Goal: Information Seeking & Learning: Learn about a topic

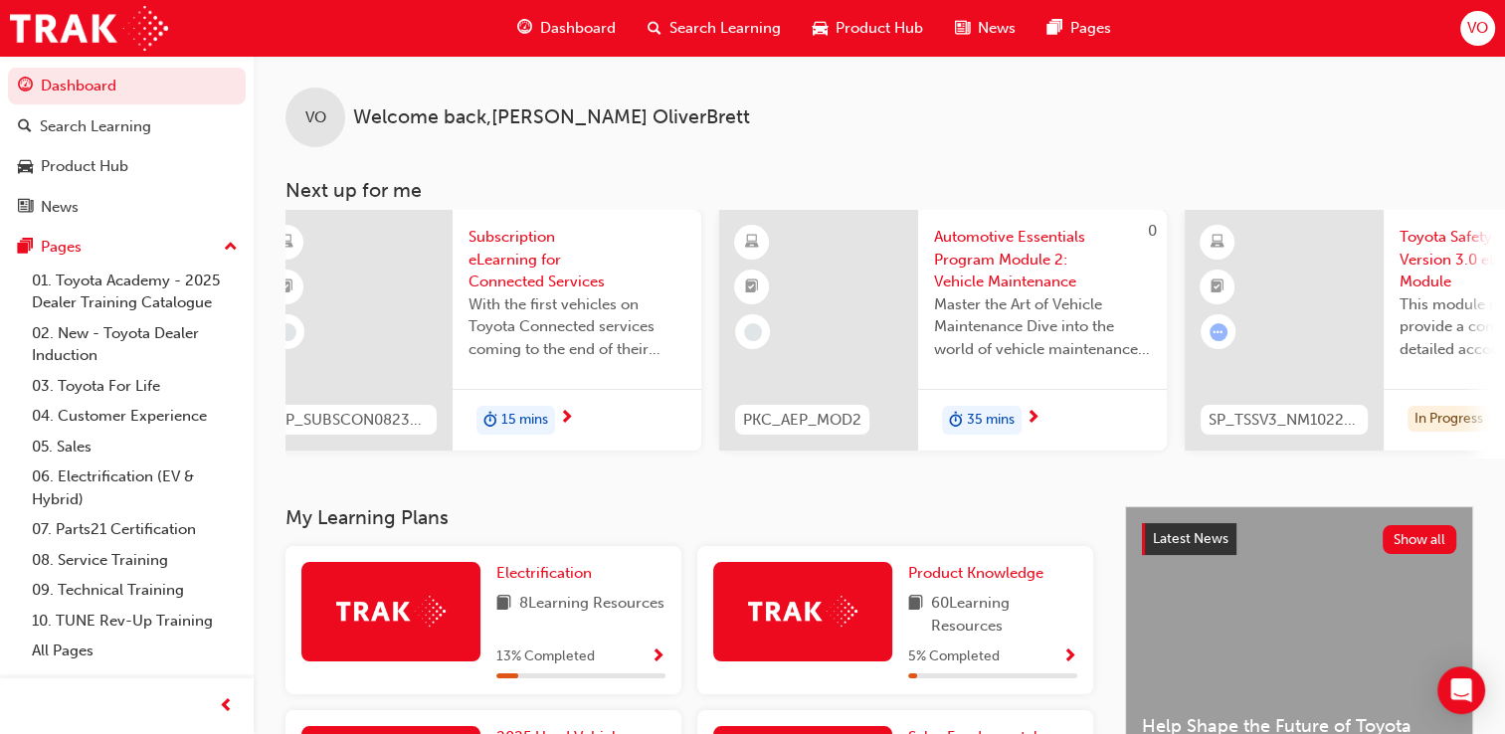
scroll to position [0, 1571]
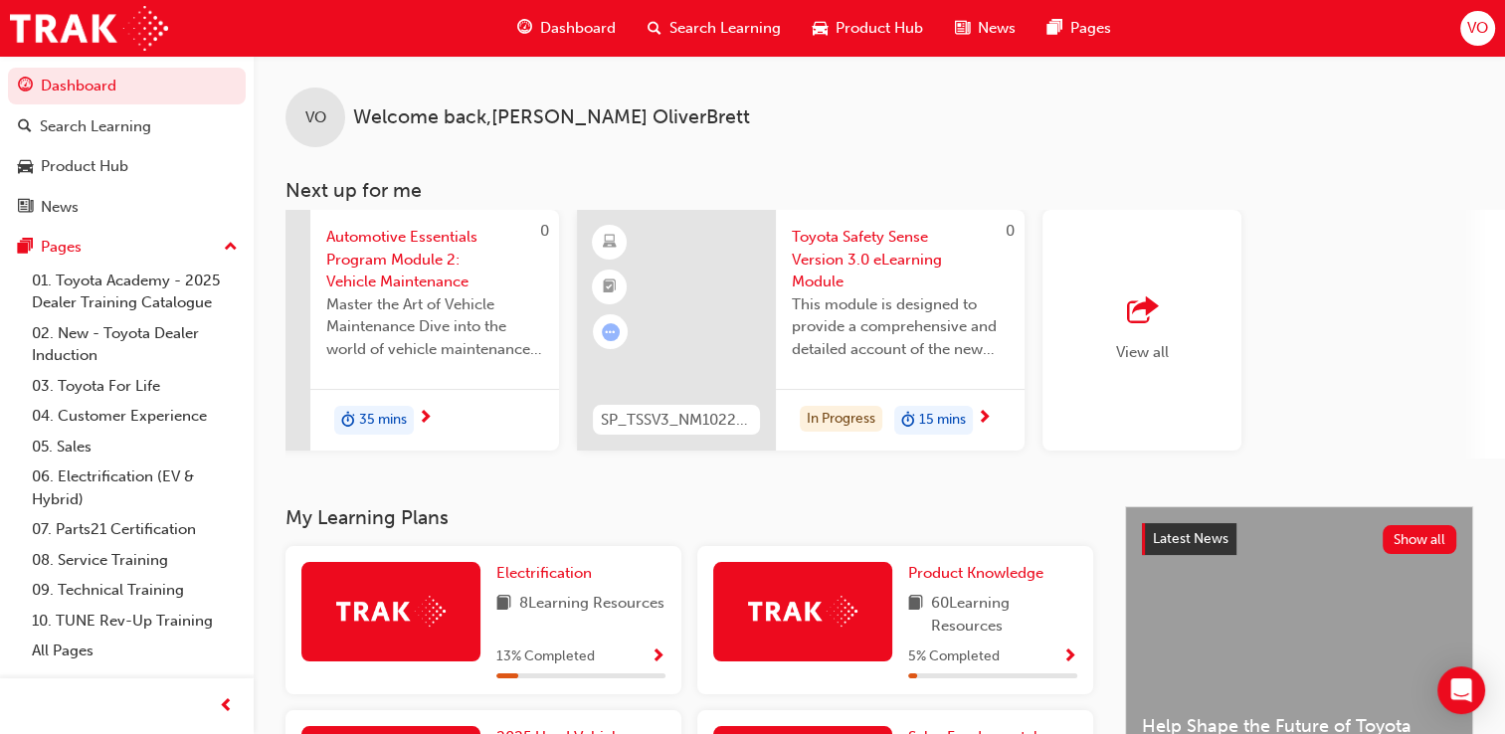
click at [1151, 298] on span "outbound-icon" at bounding box center [1142, 311] width 30 height 28
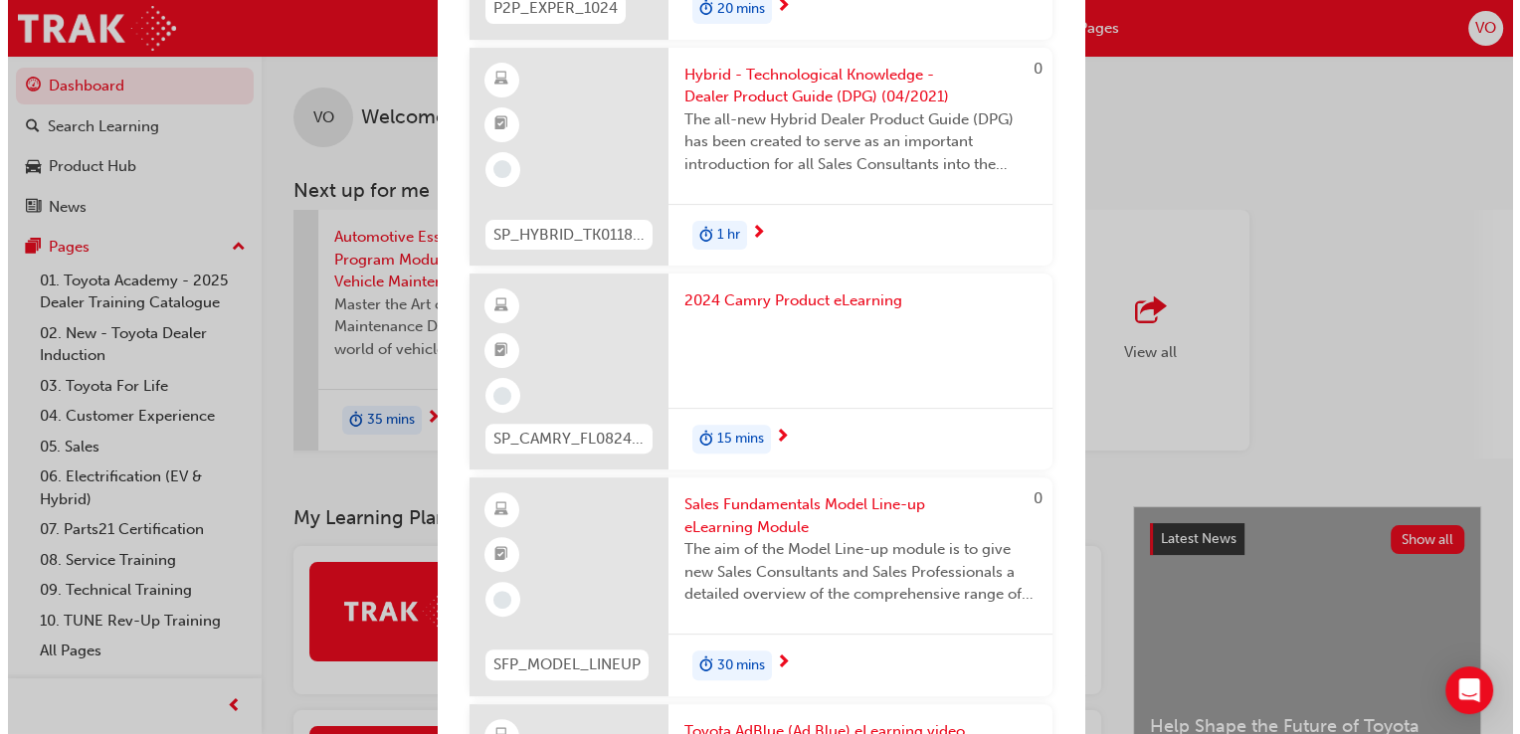
scroll to position [8595, 0]
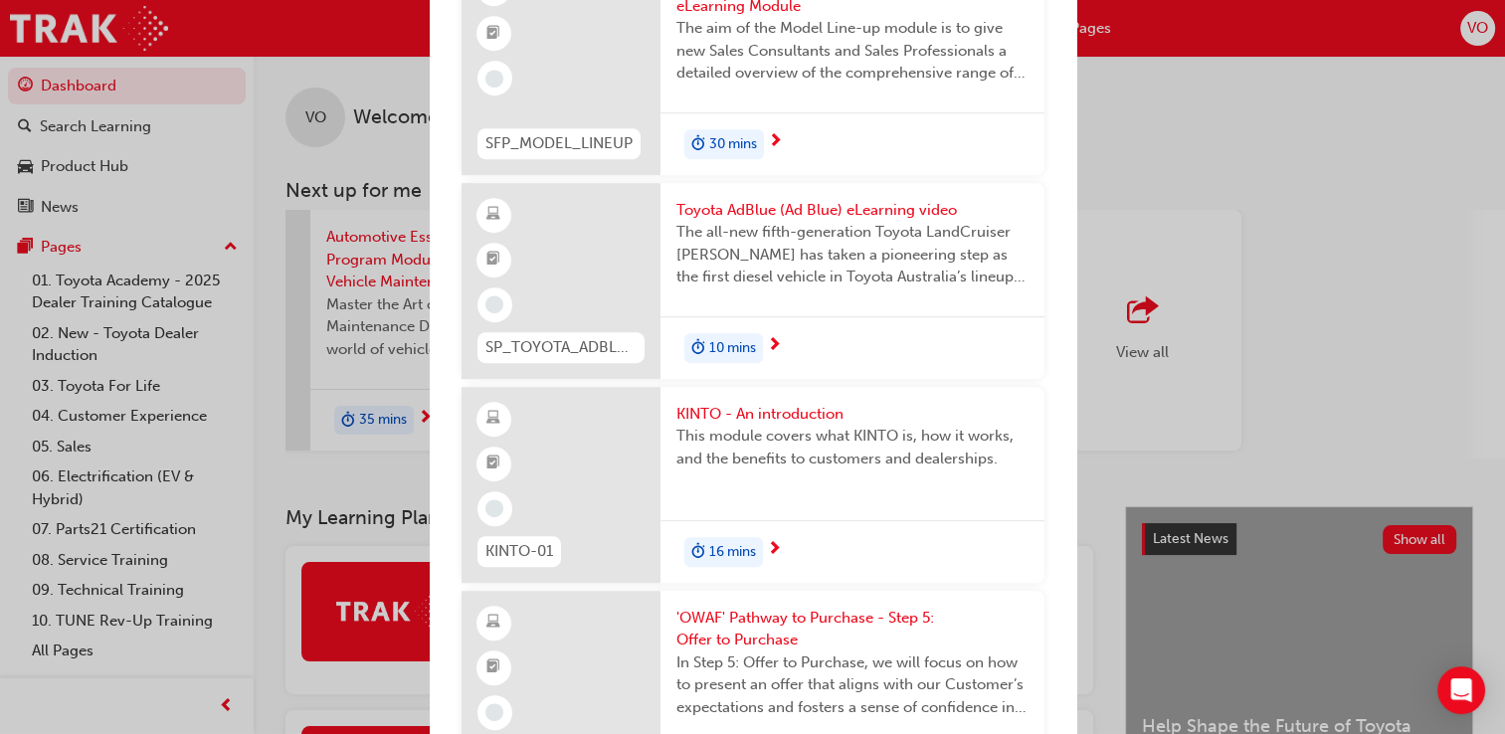
click at [732, 403] on span "KINTO - An introduction" at bounding box center [852, 414] width 352 height 23
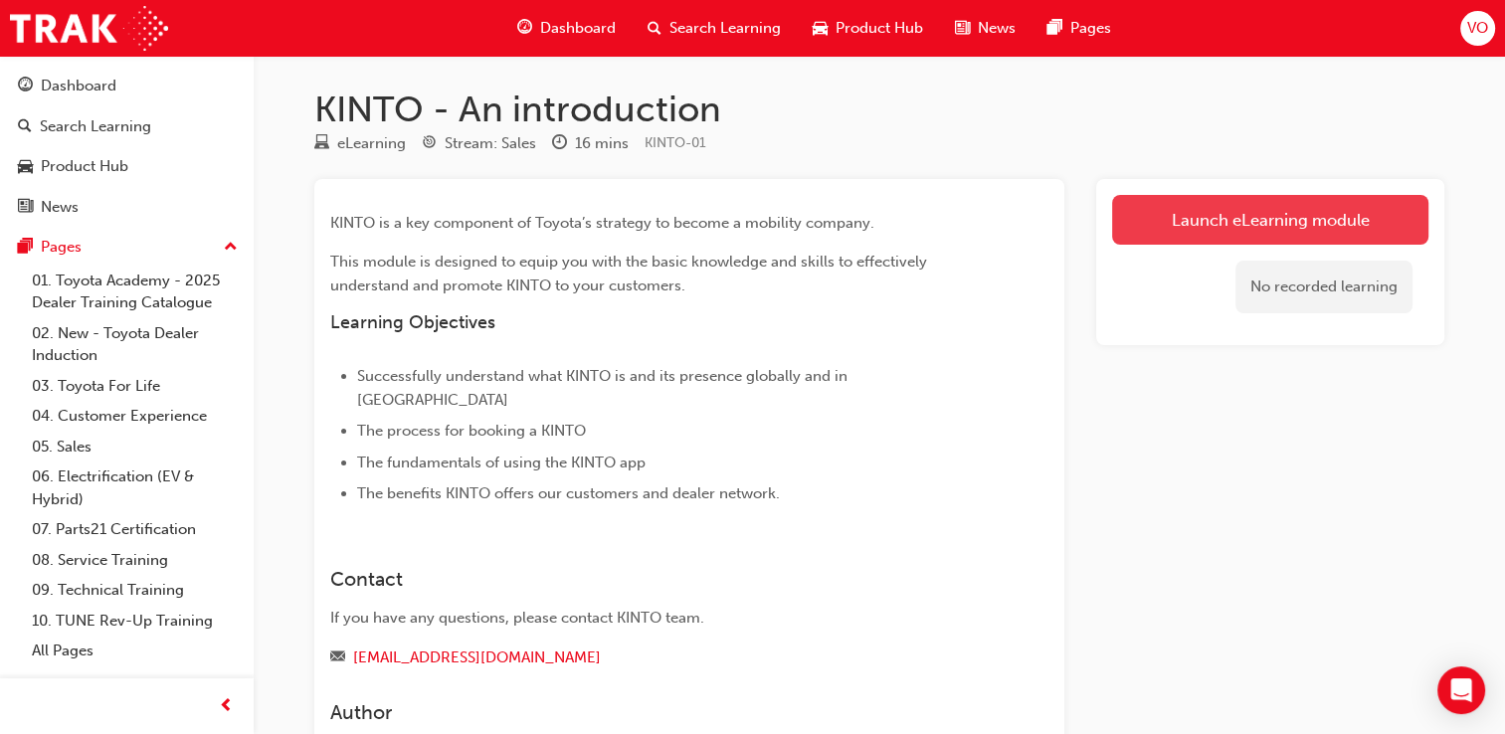
click at [1200, 203] on link "Launch eLearning module" at bounding box center [1270, 220] width 316 height 50
